Goal: Task Accomplishment & Management: Use online tool/utility

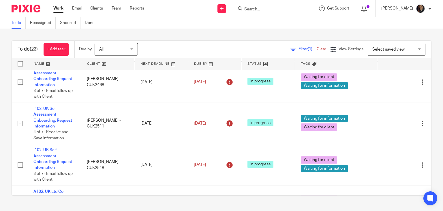
scroll to position [46, 0]
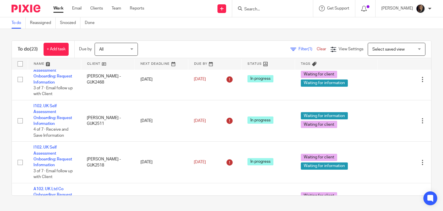
click at [291, 10] on input "Search" at bounding box center [270, 9] width 52 height 5
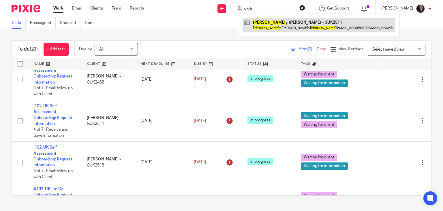
type input "vivk"
click at [292, 24] on link at bounding box center [319, 24] width 153 height 13
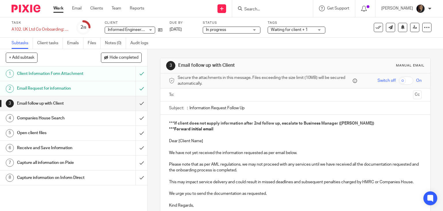
click at [73, 121] on h1 "Companies House Search" at bounding box center [54, 118] width 75 height 9
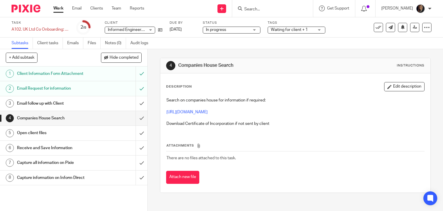
click at [273, 9] on input "Search" at bounding box center [270, 9] width 52 height 5
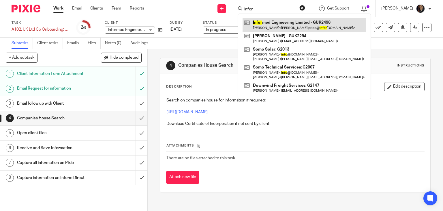
type input "infor"
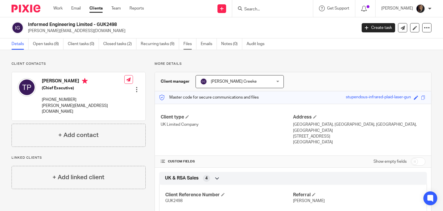
click at [190, 44] on link "Files" at bounding box center [190, 43] width 13 height 11
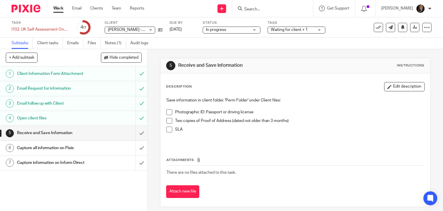
click at [167, 120] on span at bounding box center [170, 121] width 6 height 6
click at [169, 132] on li "SLA" at bounding box center [296, 130] width 258 height 9
click at [168, 130] on span at bounding box center [170, 129] width 6 height 6
click at [61, 145] on h1 "Capture all information on Pixie" at bounding box center [54, 147] width 75 height 9
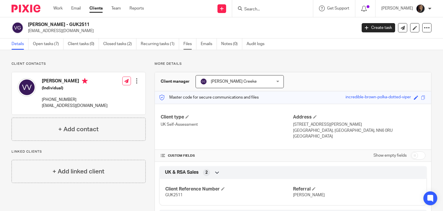
click at [189, 46] on link "Files" at bounding box center [190, 43] width 13 height 11
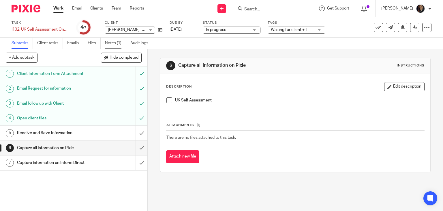
click at [115, 41] on link "Notes (1)" at bounding box center [115, 43] width 21 height 11
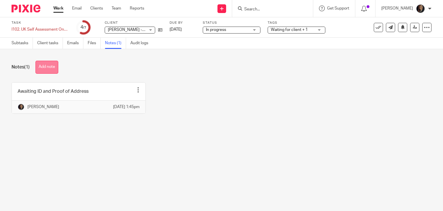
click at [51, 68] on button "Add note" at bounding box center [46, 67] width 23 height 13
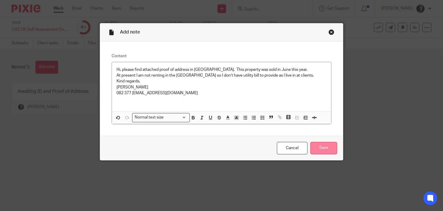
click at [322, 147] on input "Save" at bounding box center [324, 148] width 27 height 12
